Goal: Task Accomplishment & Management: Manage account settings

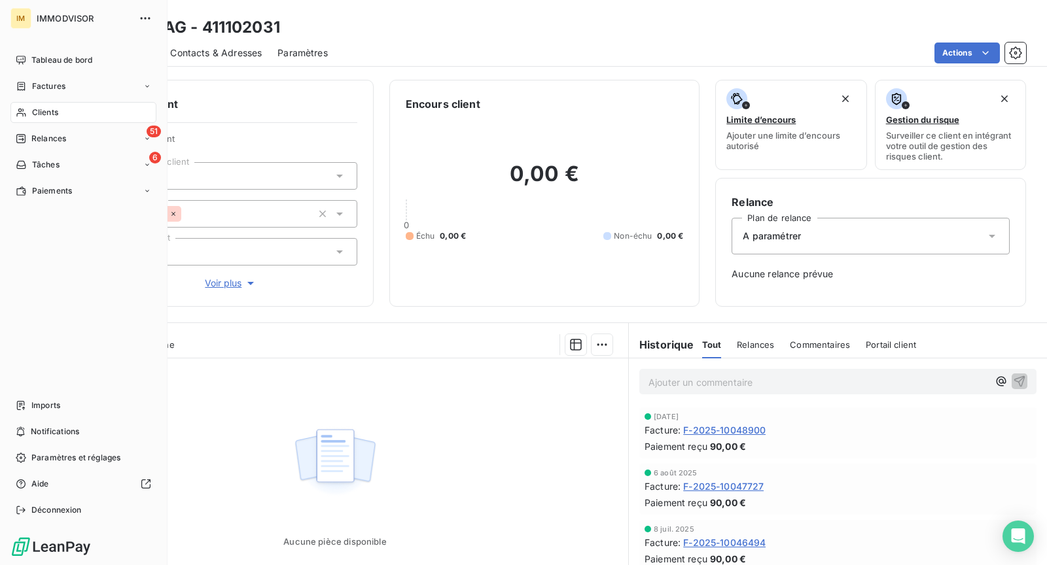
click at [43, 107] on span "Clients" at bounding box center [45, 113] width 26 height 12
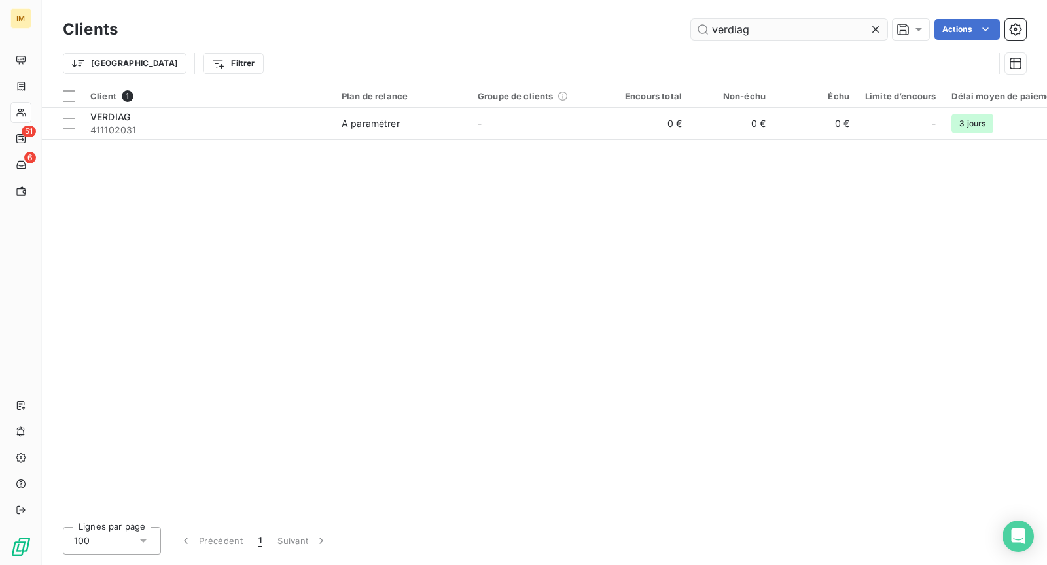
click at [737, 33] on input "verdiag" at bounding box center [789, 29] width 196 height 21
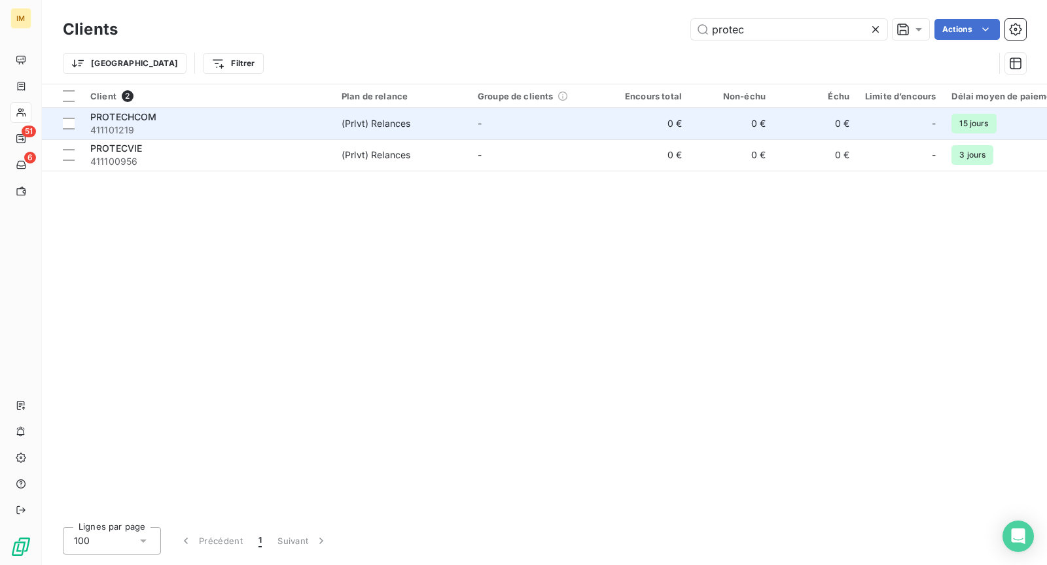
type input "protec"
click at [419, 117] on span "(Prlvt) Relances" at bounding box center [402, 123] width 120 height 13
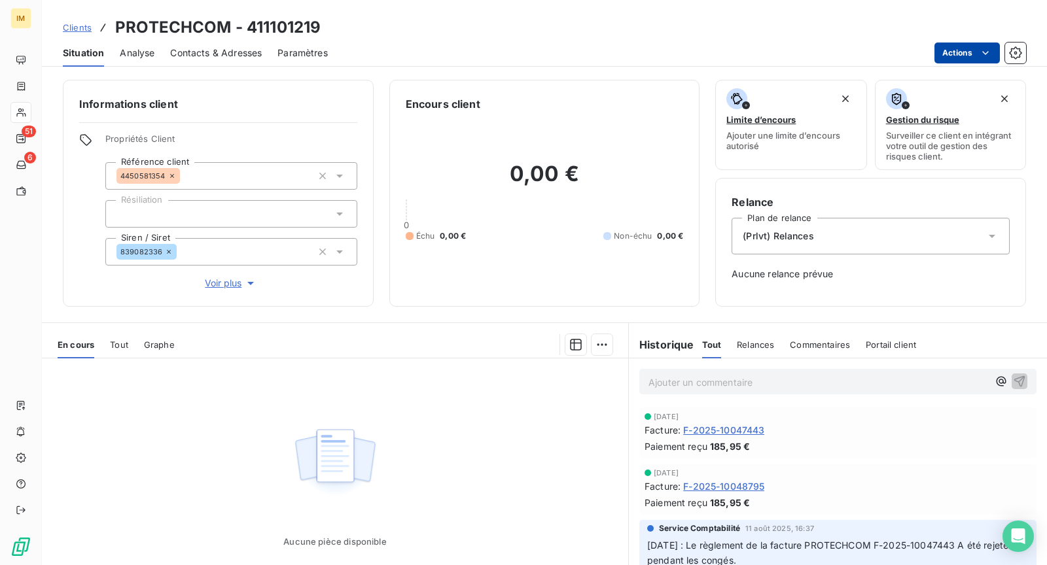
click at [950, 46] on html "IM 51 6 Clients PROTECHCOM - 411101219 Situation Analyse Contacts & Adresses Pa…" at bounding box center [523, 282] width 1047 height 565
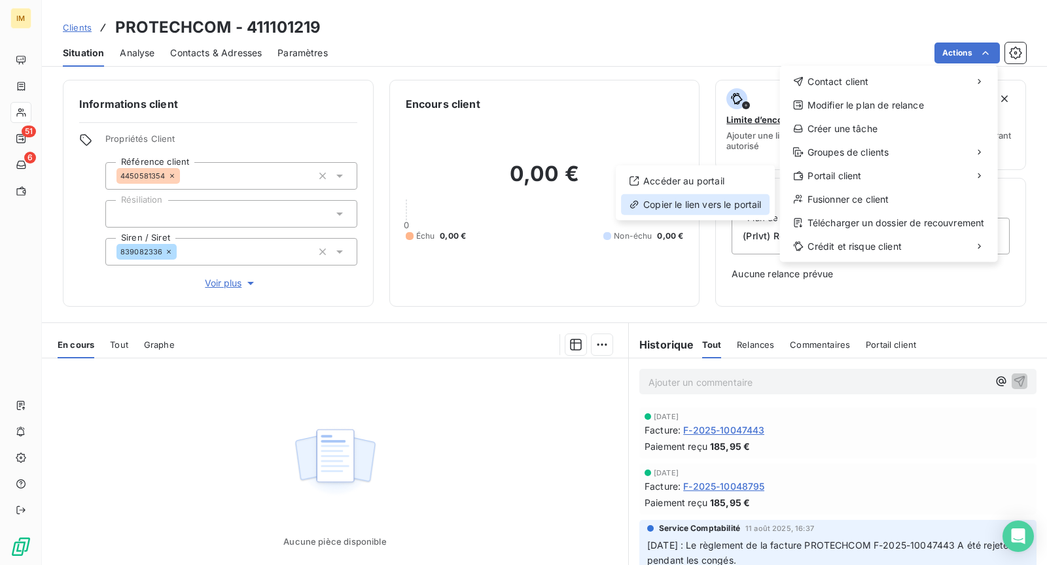
click at [735, 204] on div "Copier le lien vers le portail" at bounding box center [695, 204] width 149 height 21
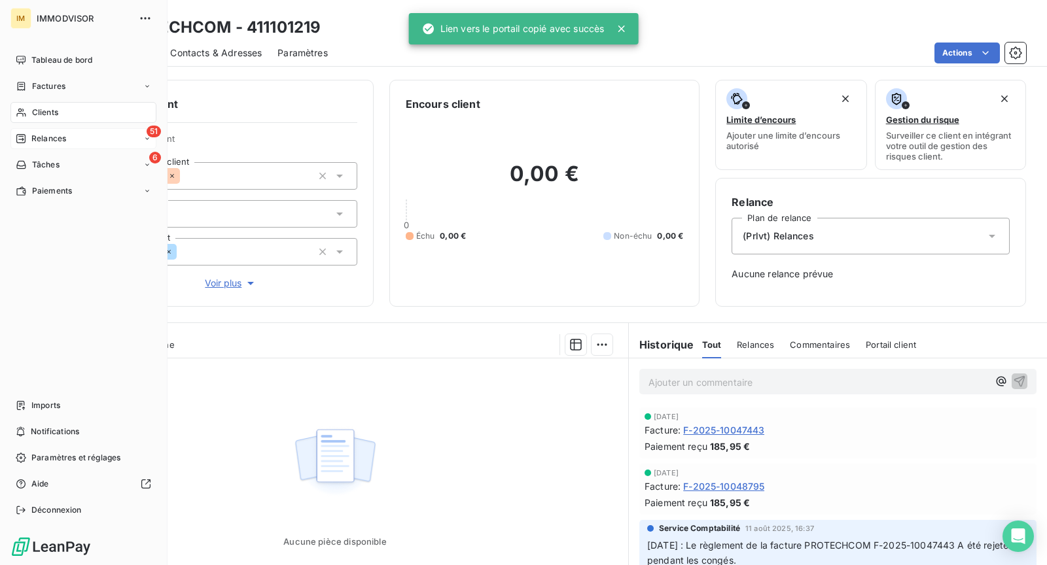
click at [21, 143] on icon at bounding box center [21, 138] width 10 height 10
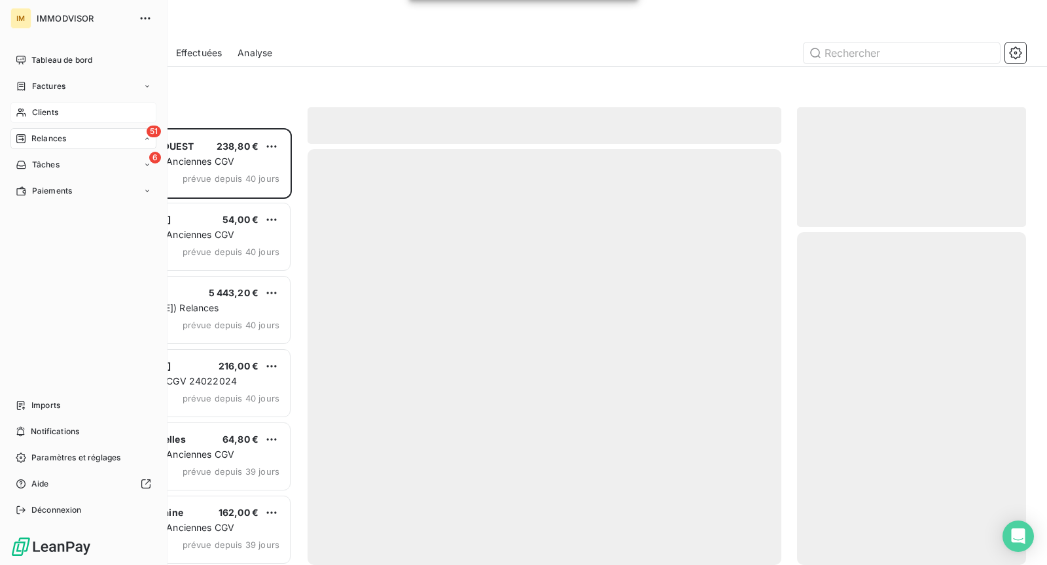
scroll to position [437, 229]
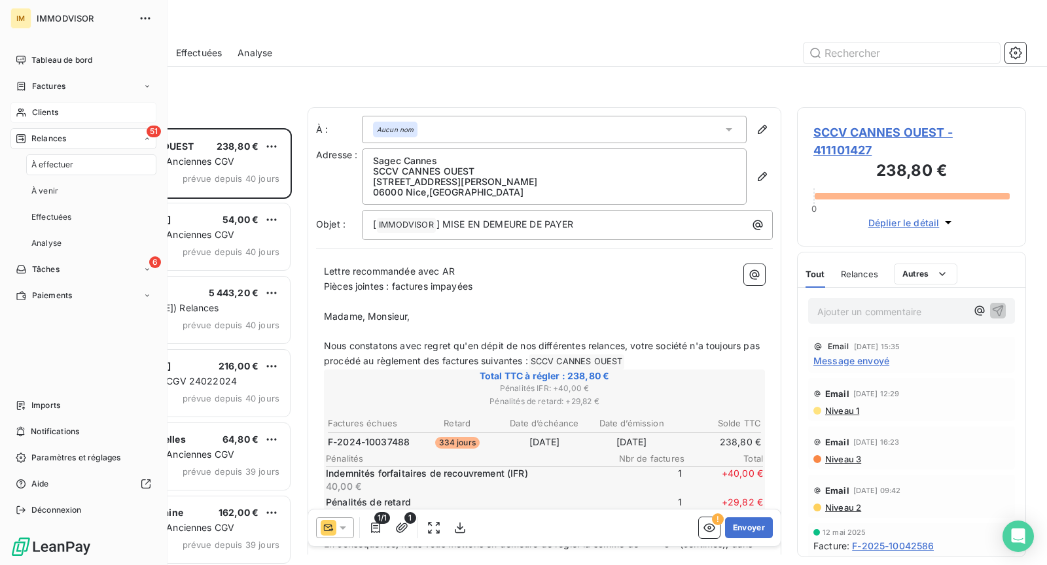
click at [43, 107] on span "Clients" at bounding box center [45, 113] width 26 height 12
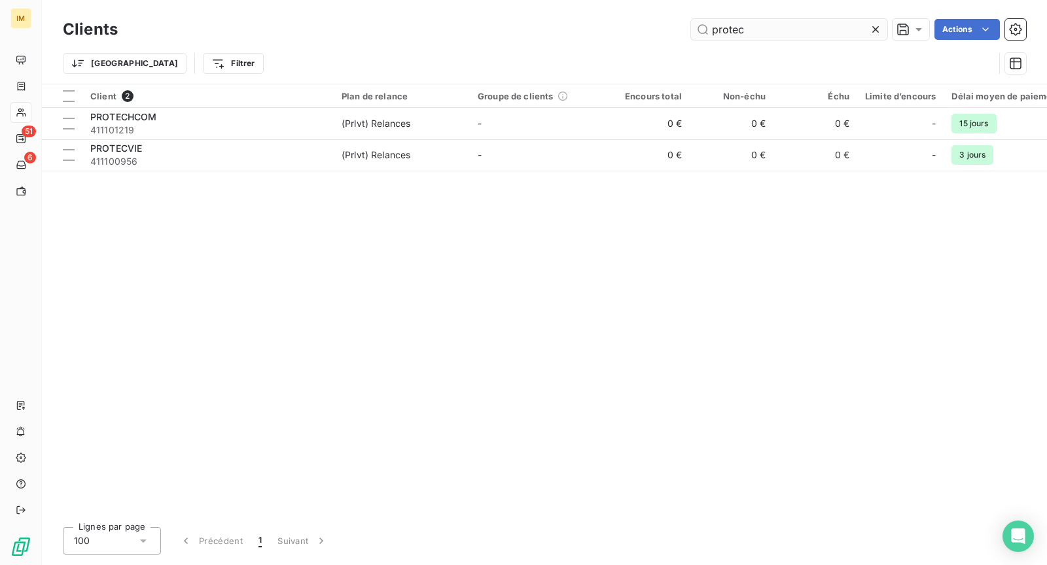
click at [765, 27] on input "protec" at bounding box center [789, 29] width 196 height 21
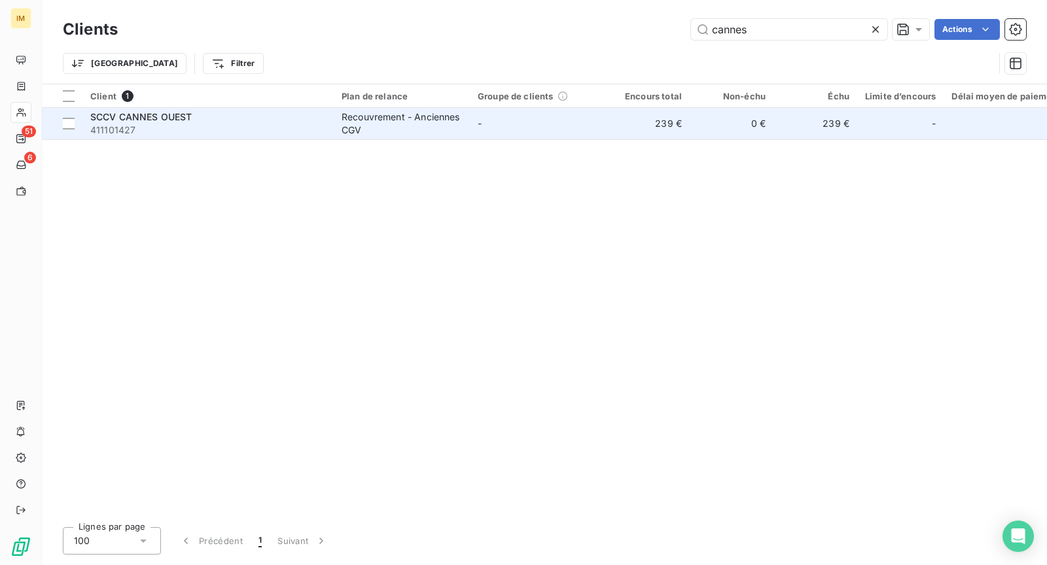
type input "cannes"
click at [331, 137] on td "SCCV CANNES OUEST 411101427" at bounding box center [207, 123] width 251 height 31
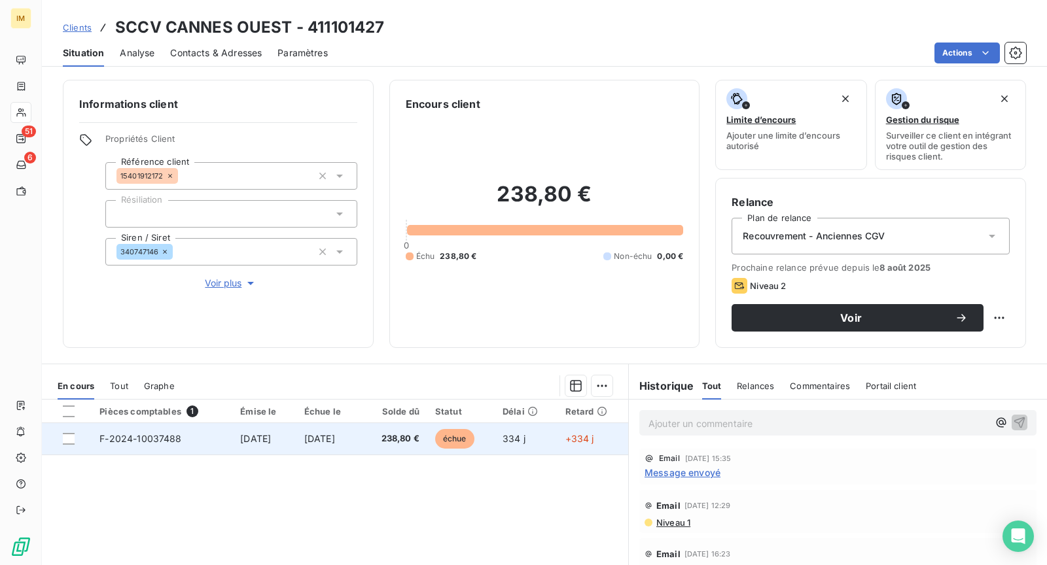
click at [416, 442] on span "238,80 €" at bounding box center [394, 438] width 50 height 13
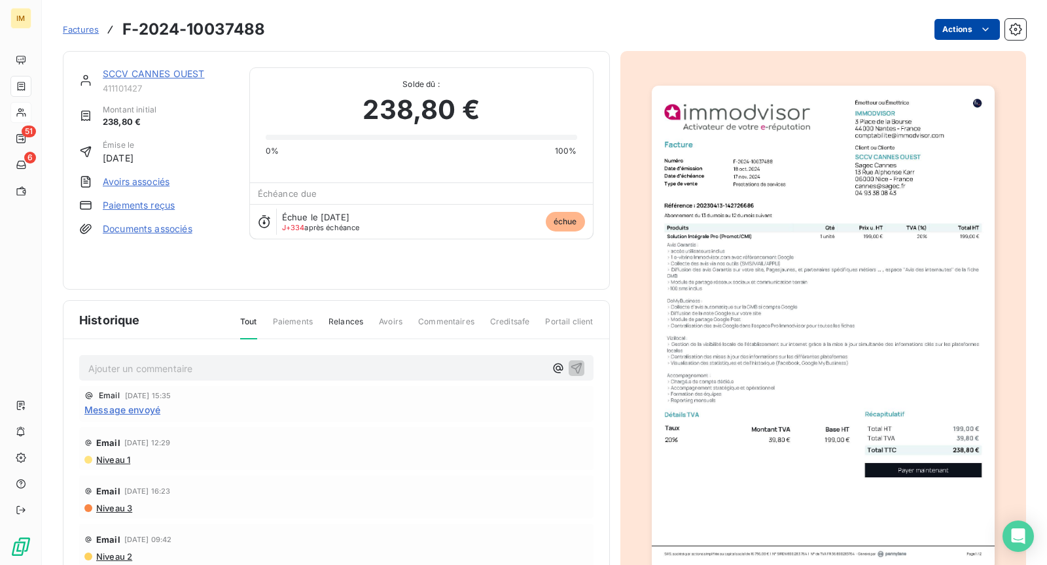
click at [983, 37] on html "IM 51 6 Factures F-2024-10037488 Actions SCCV CANNES OUEST 411101427 Montant in…" at bounding box center [523, 282] width 1047 height 565
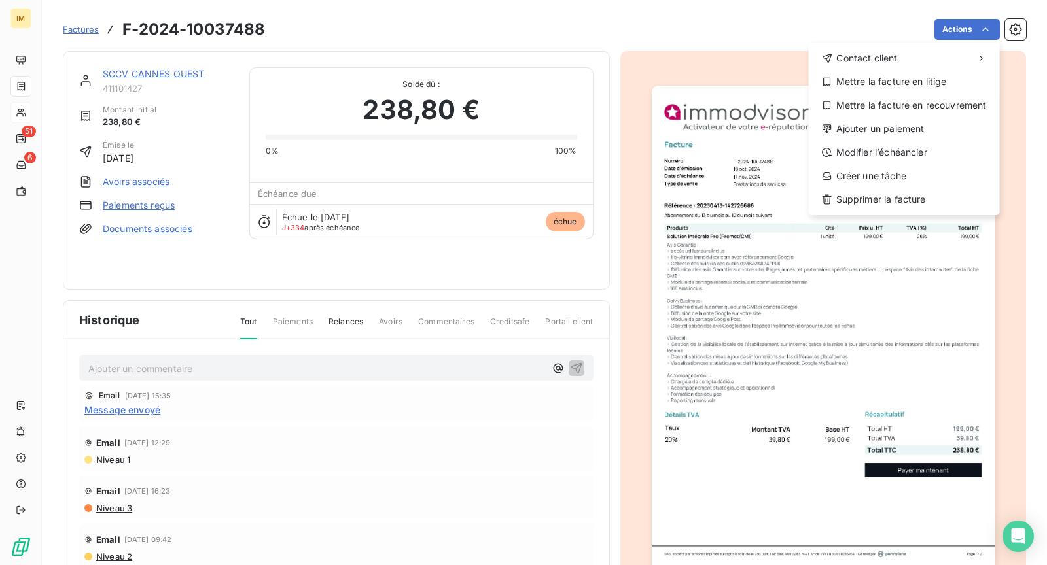
click at [881, 35] on html "IM 51 6 Factures F-2024-10037488 Actions Contact client Mettre la facture en li…" at bounding box center [523, 282] width 1047 height 565
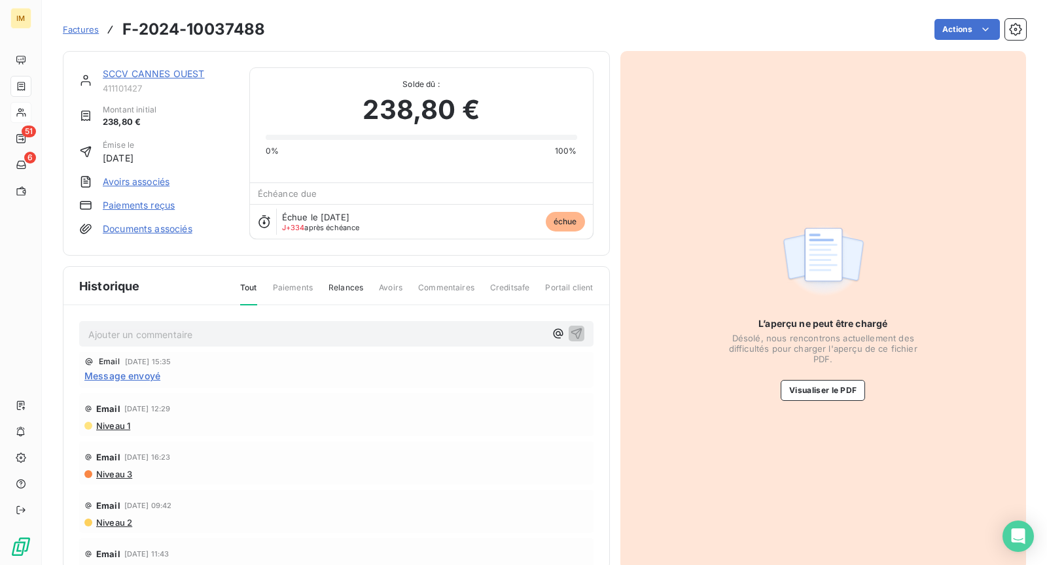
click at [170, 73] on link "SCCV CANNES OUEST" at bounding box center [154, 73] width 102 height 11
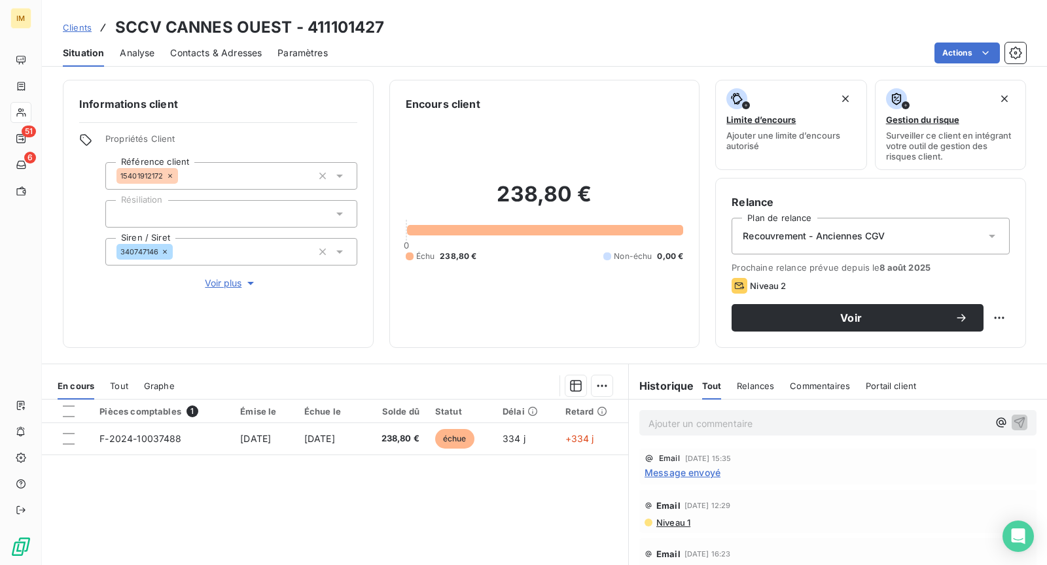
click at [733, 410] on div "Ajouter un commentaire ﻿" at bounding box center [837, 423] width 397 height 26
click at [731, 415] on p "Ajouter un commentaire ﻿" at bounding box center [818, 423] width 340 height 16
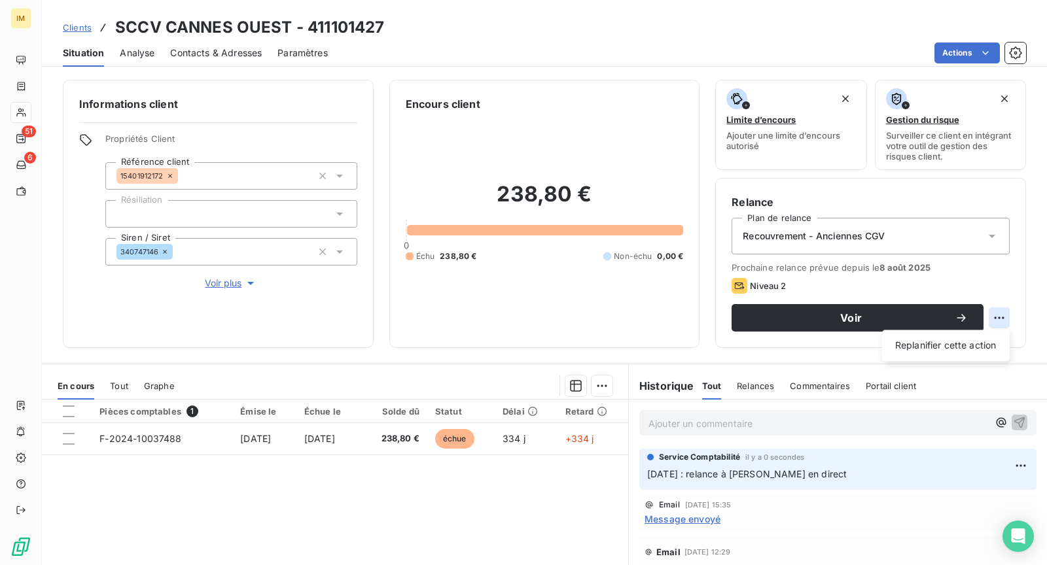
click at [1000, 310] on html "IM 51 6 Clients SCCV CANNES OUEST - 411101427 Situation Analyse Contacts & Adre…" at bounding box center [523, 282] width 1047 height 565
click at [966, 343] on div "Replanifier cette action" at bounding box center [945, 345] width 117 height 21
select select "8"
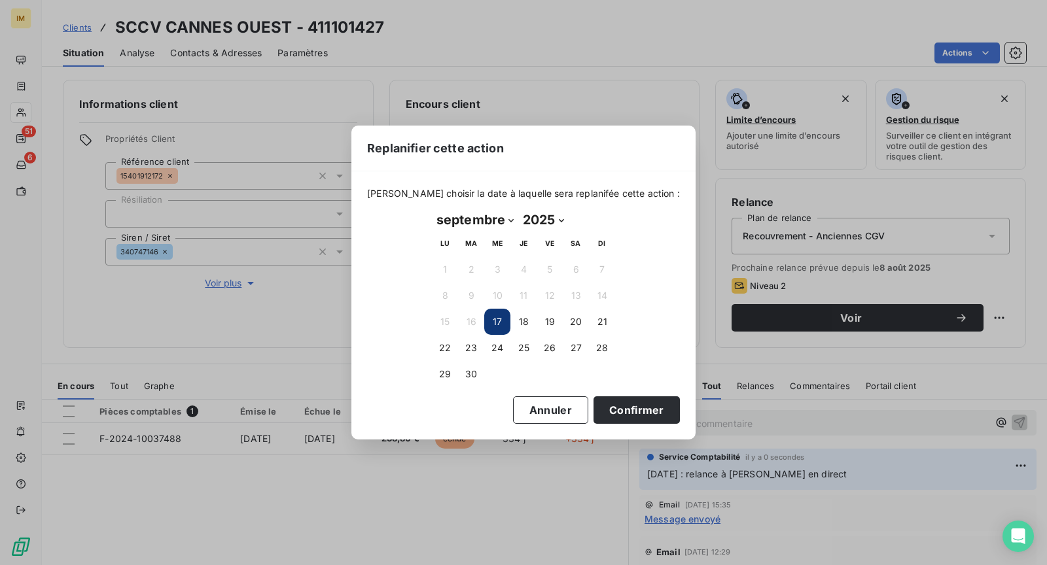
click at [492, 226] on select "janvier février mars avril mai juin juillet août septembre octobre novembre déc…" at bounding box center [475, 219] width 86 height 21
click at [449, 339] on button "22" at bounding box center [445, 348] width 26 height 26
click at [605, 401] on button "Confirmer" at bounding box center [636, 409] width 86 height 27
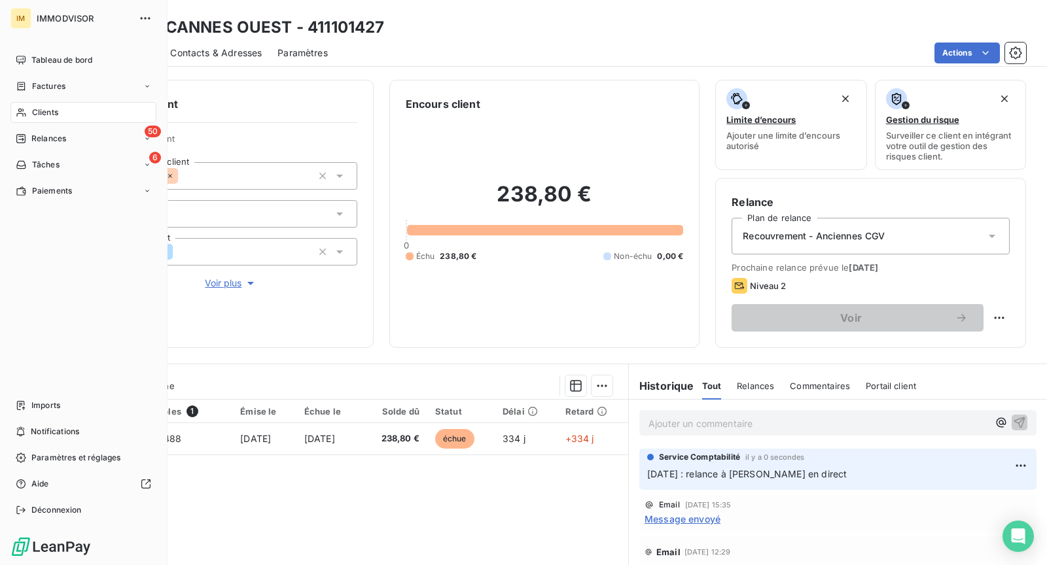
click at [26, 107] on div "Clients" at bounding box center [83, 112] width 146 height 21
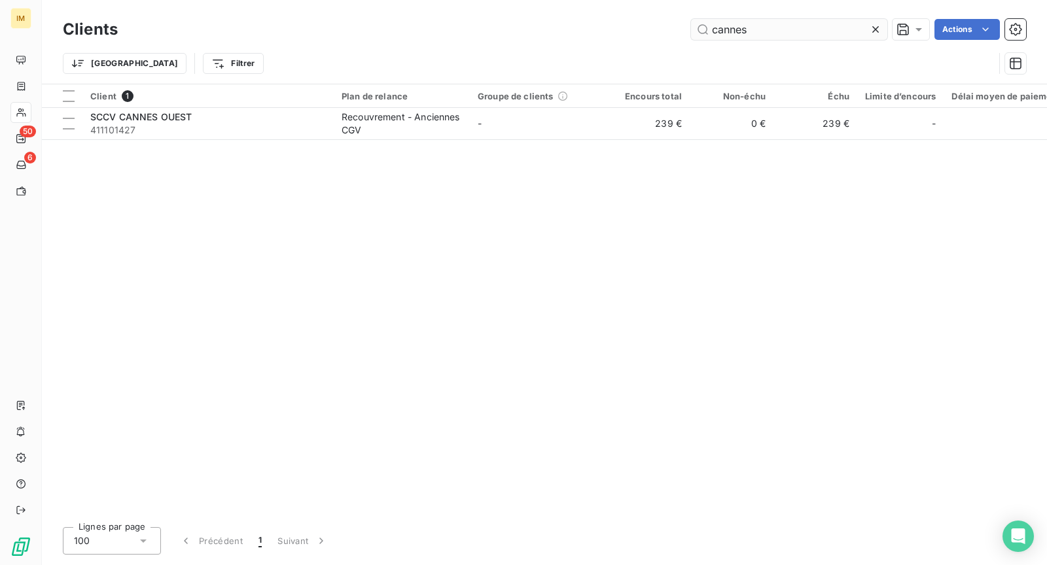
click at [745, 35] on input "cannes" at bounding box center [789, 29] width 196 height 21
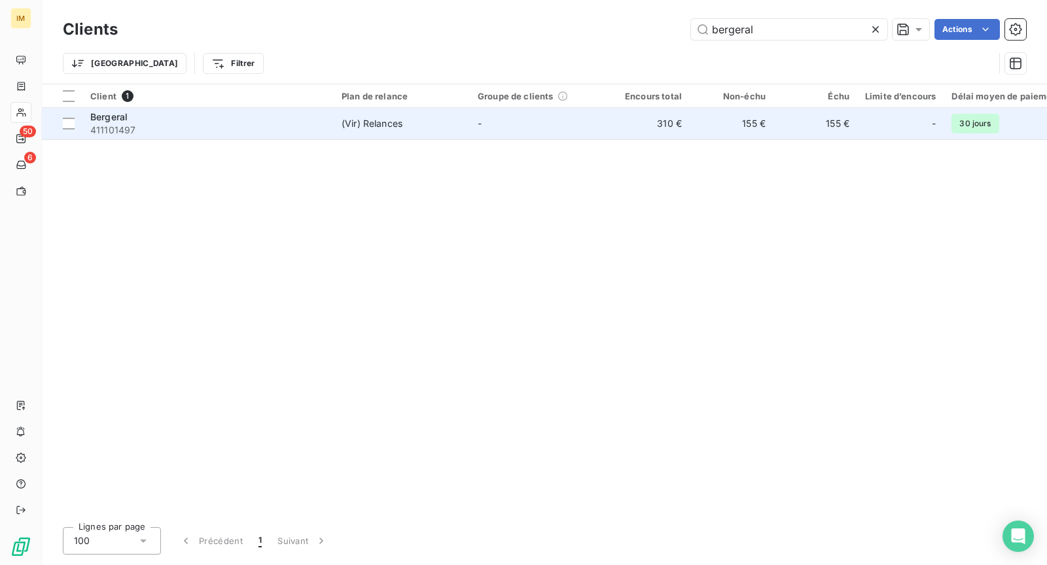
type input "bergeral"
click at [523, 125] on td "-" at bounding box center [538, 123] width 136 height 31
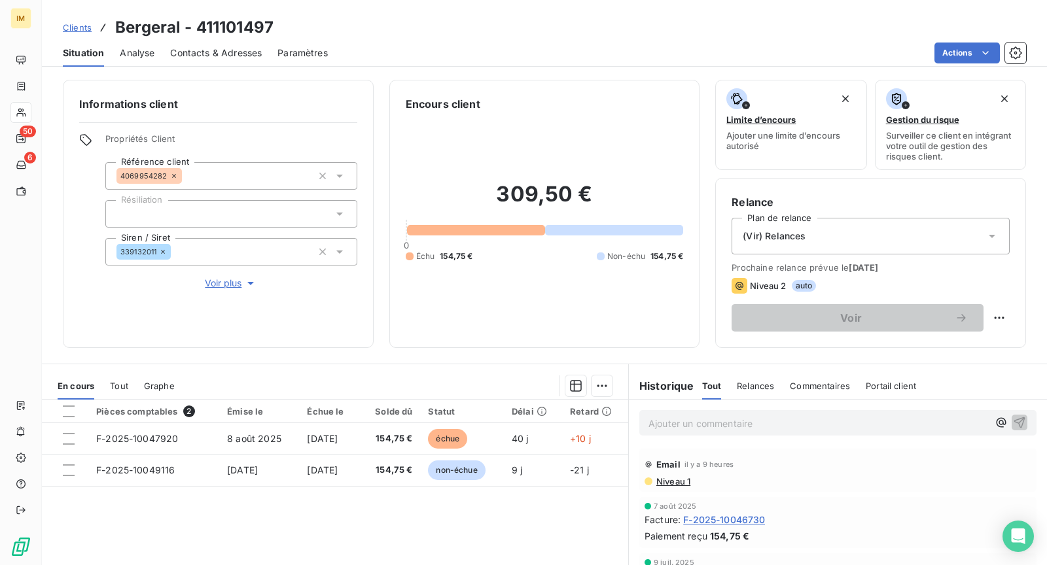
scroll to position [124, 0]
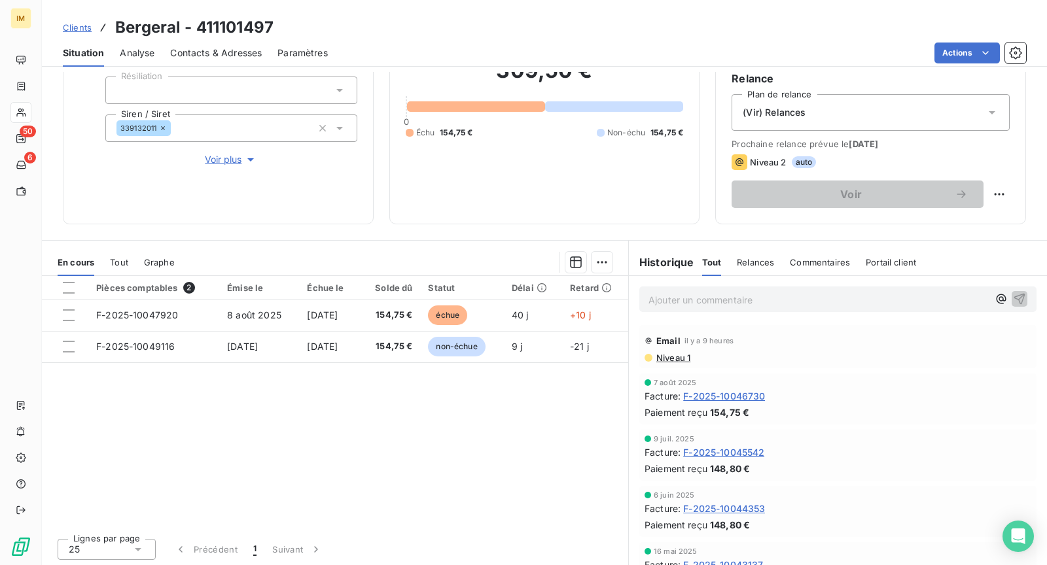
click at [683, 309] on div "Ajouter un commentaire ﻿" at bounding box center [837, 300] width 397 height 26
click at [676, 302] on p "Ajouter un commentaire ﻿" at bounding box center [818, 300] width 340 height 16
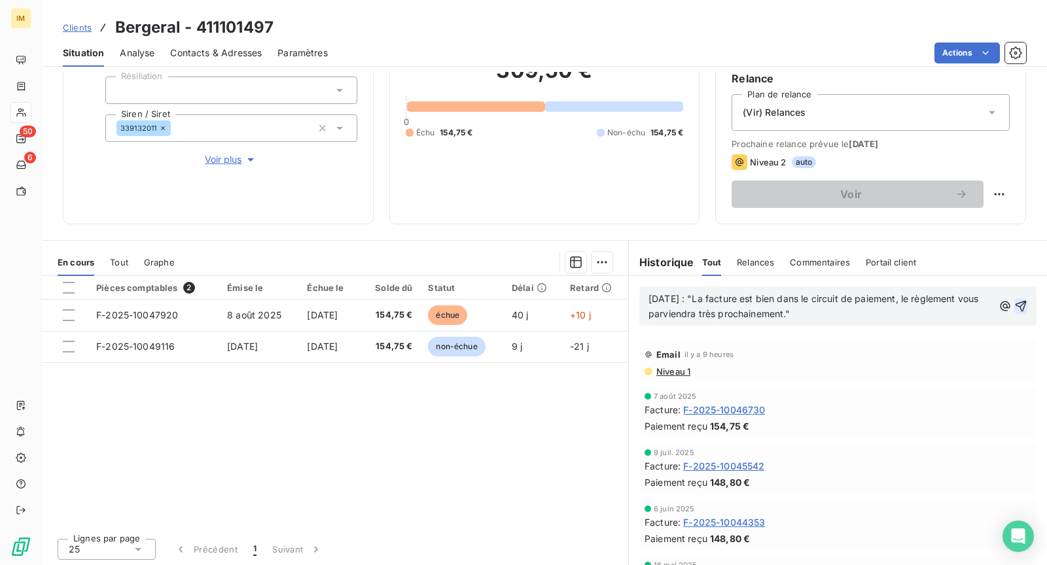
click at [1022, 300] on icon "button" at bounding box center [1020, 306] width 13 height 13
